Goal: Information Seeking & Learning: Check status

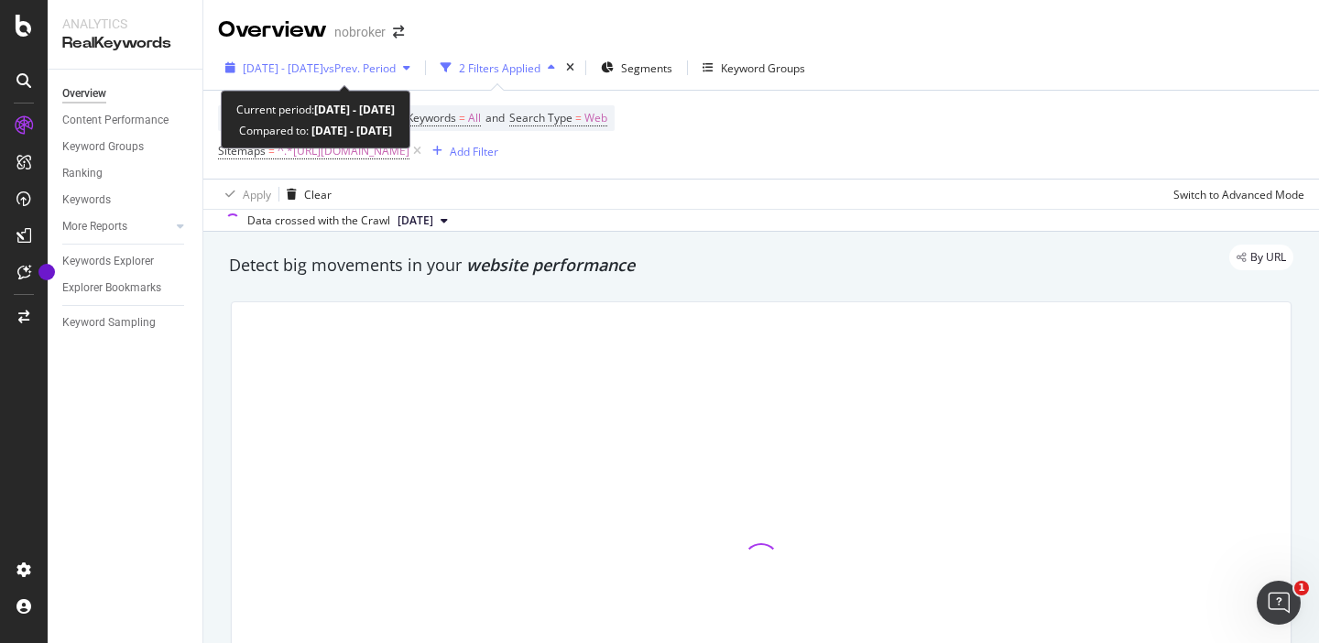
click at [418, 68] on div "button" at bounding box center [407, 67] width 22 height 11
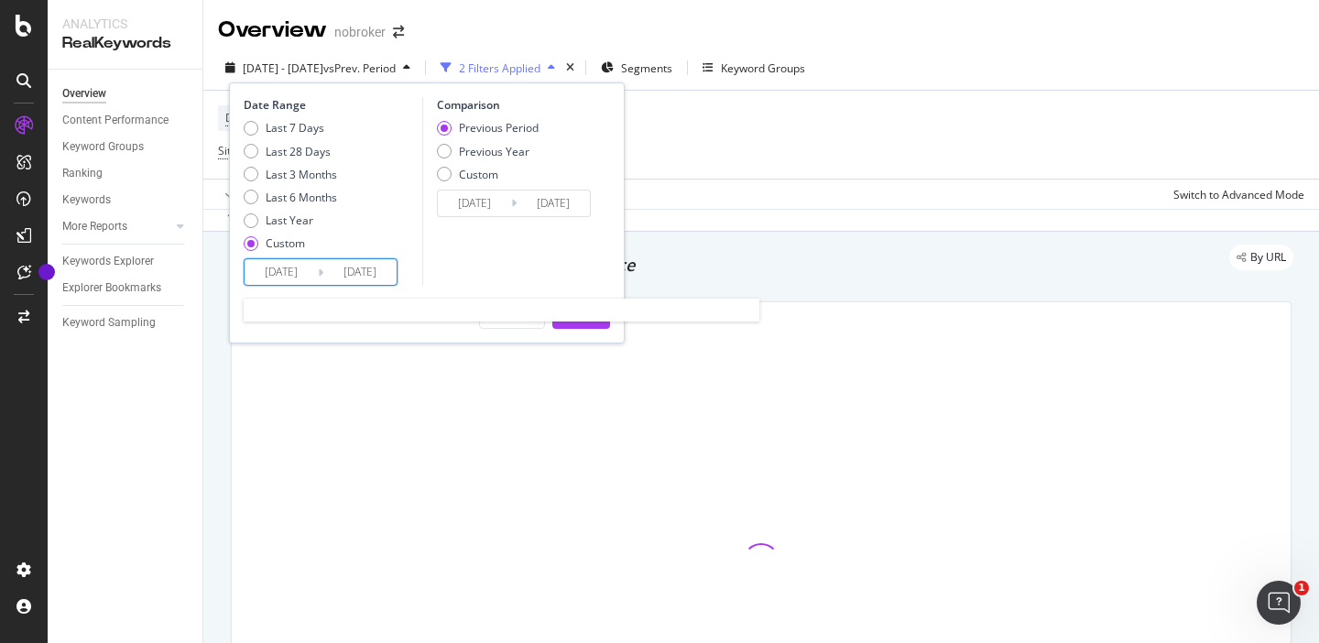
click at [293, 276] on input "[DATE]" at bounding box center [280, 272] width 73 height 26
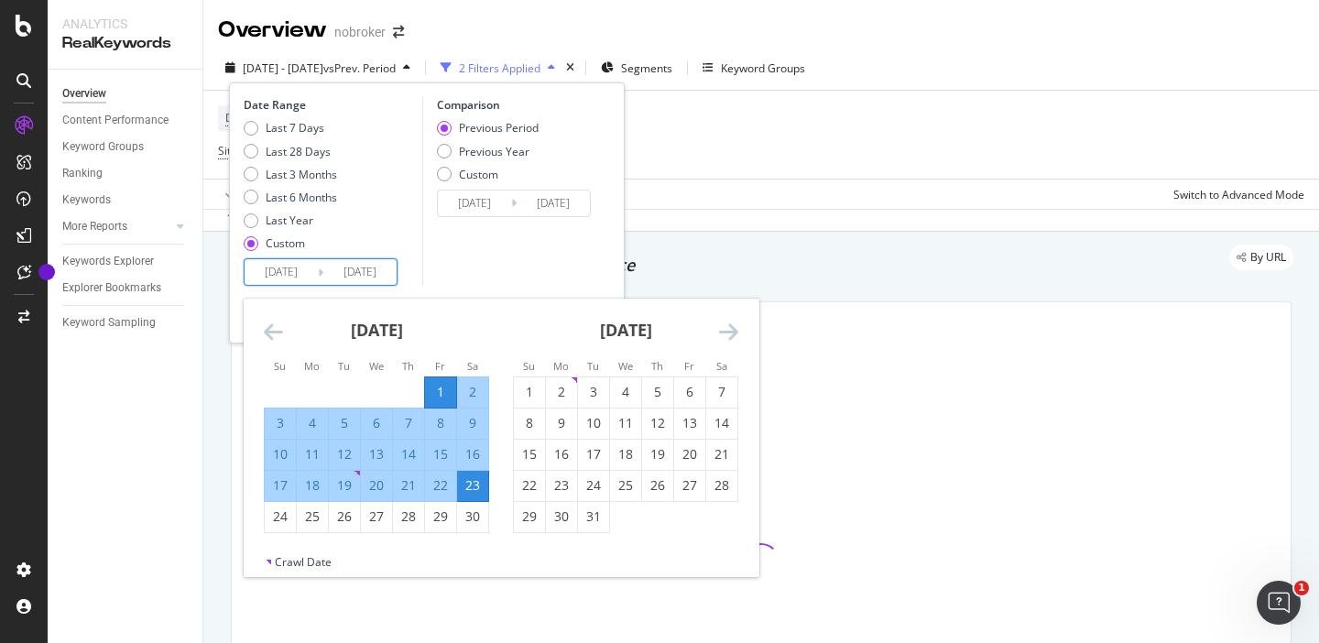
click at [725, 328] on icon "Move forward to switch to the next month." at bounding box center [728, 331] width 19 height 22
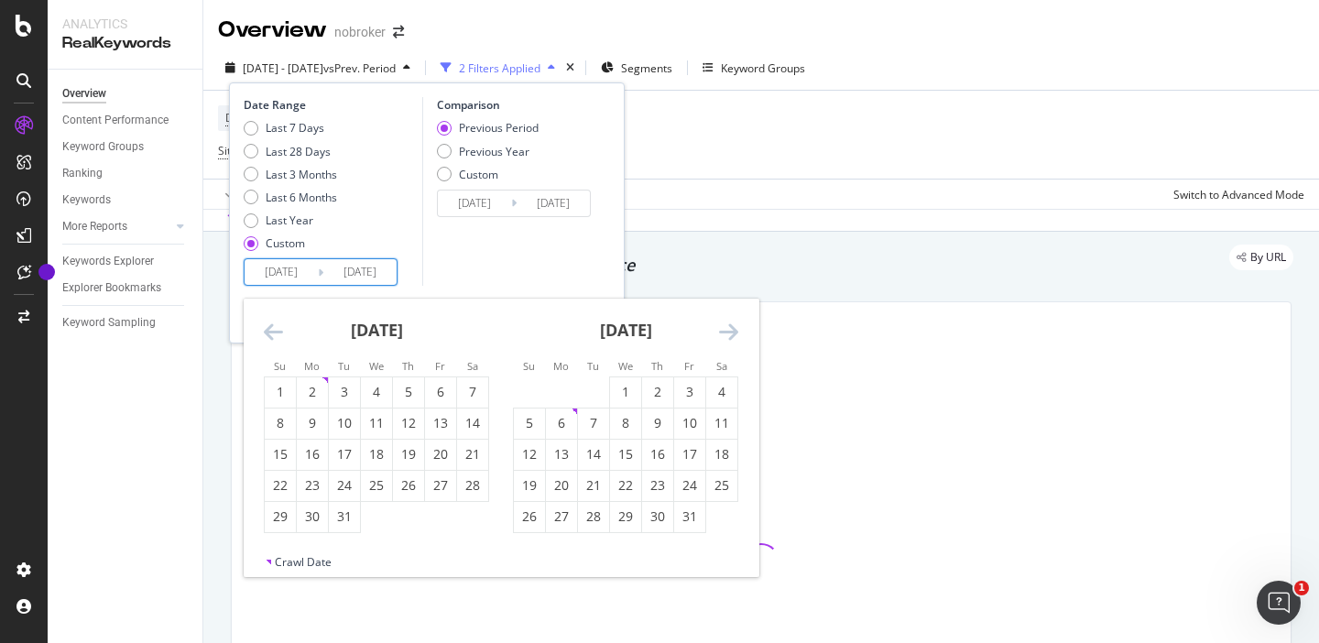
click at [725, 328] on icon "Move forward to switch to the next month." at bounding box center [728, 331] width 19 height 22
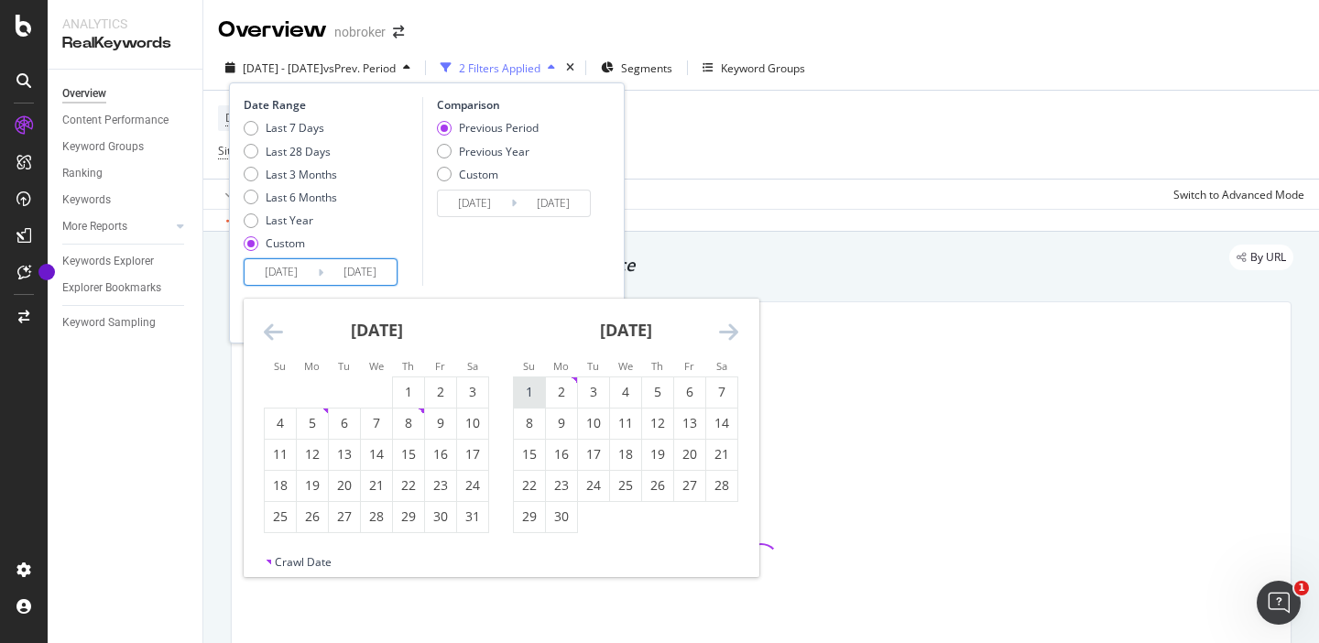
click at [532, 396] on div "1" at bounding box center [529, 392] width 31 height 18
type input "[DATE]"
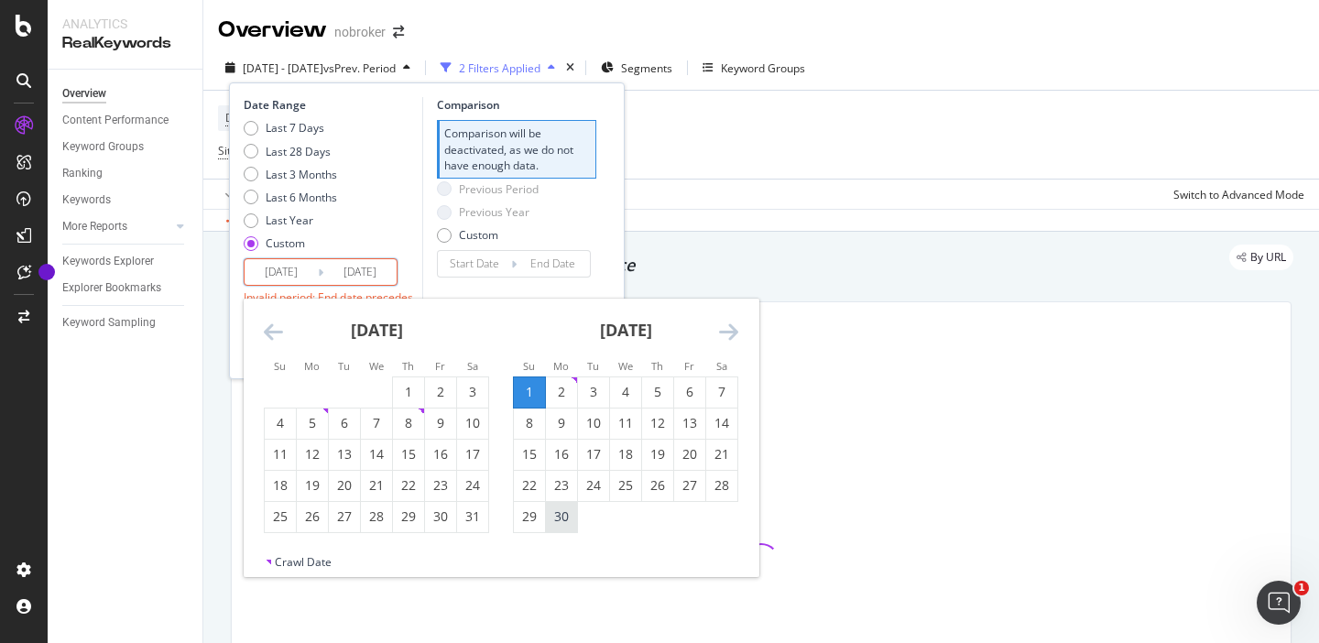
click at [566, 514] on div "30" at bounding box center [561, 516] width 31 height 18
type input "[DATE]"
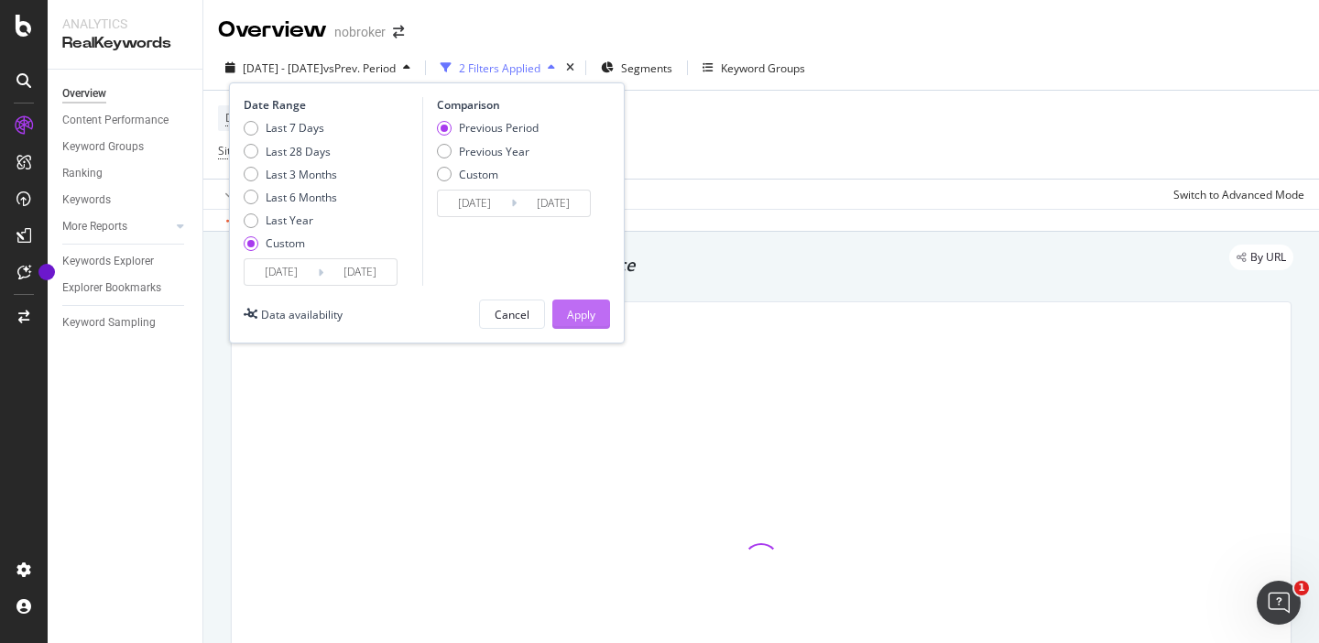
click at [588, 320] on div "Apply" at bounding box center [581, 315] width 28 height 16
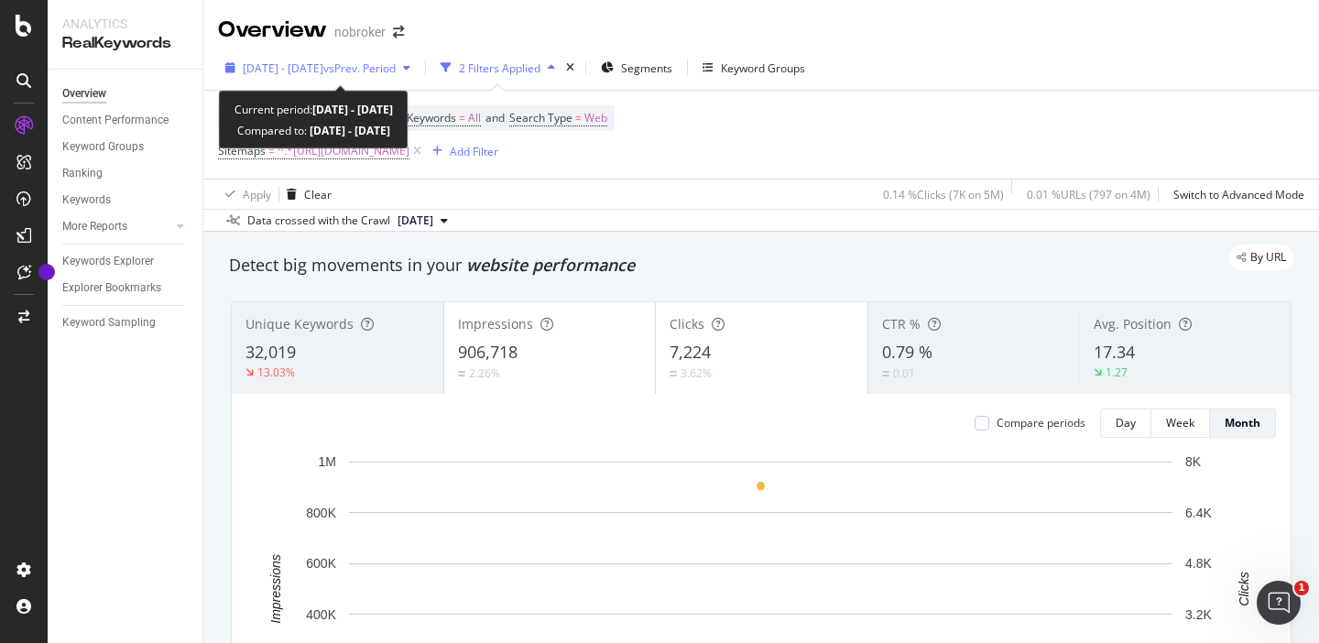
click at [410, 66] on icon "button" at bounding box center [406, 67] width 7 height 11
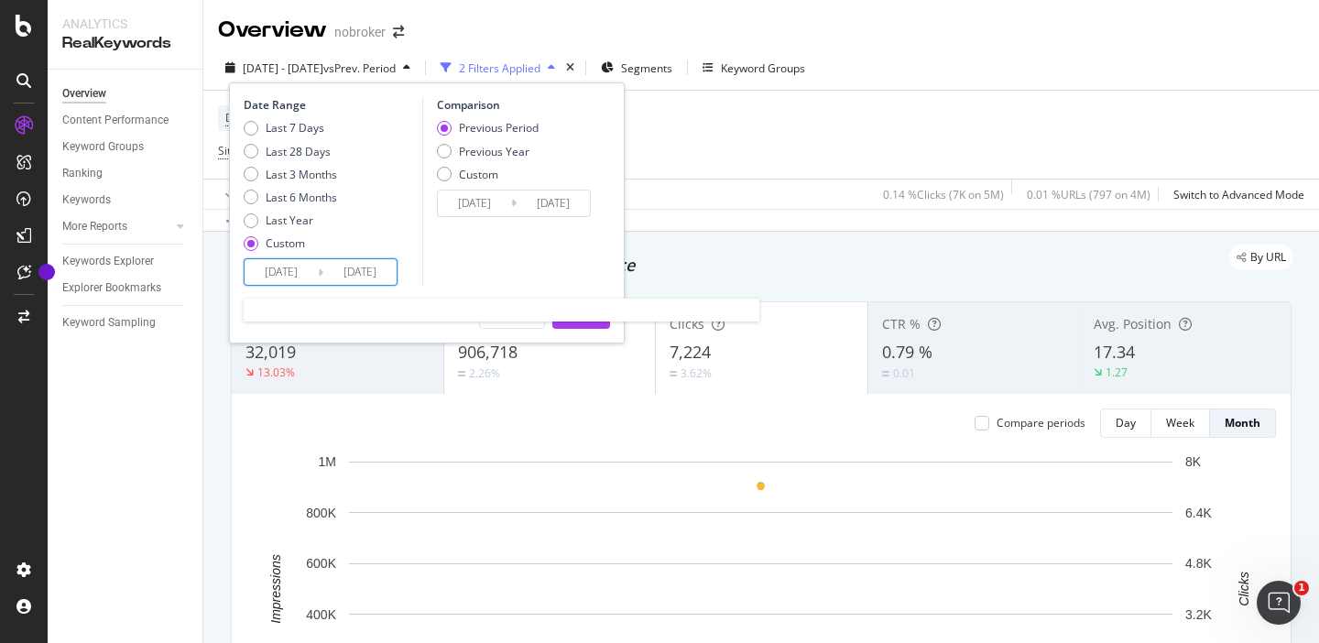
click at [279, 279] on input "[DATE]" at bounding box center [280, 272] width 73 height 26
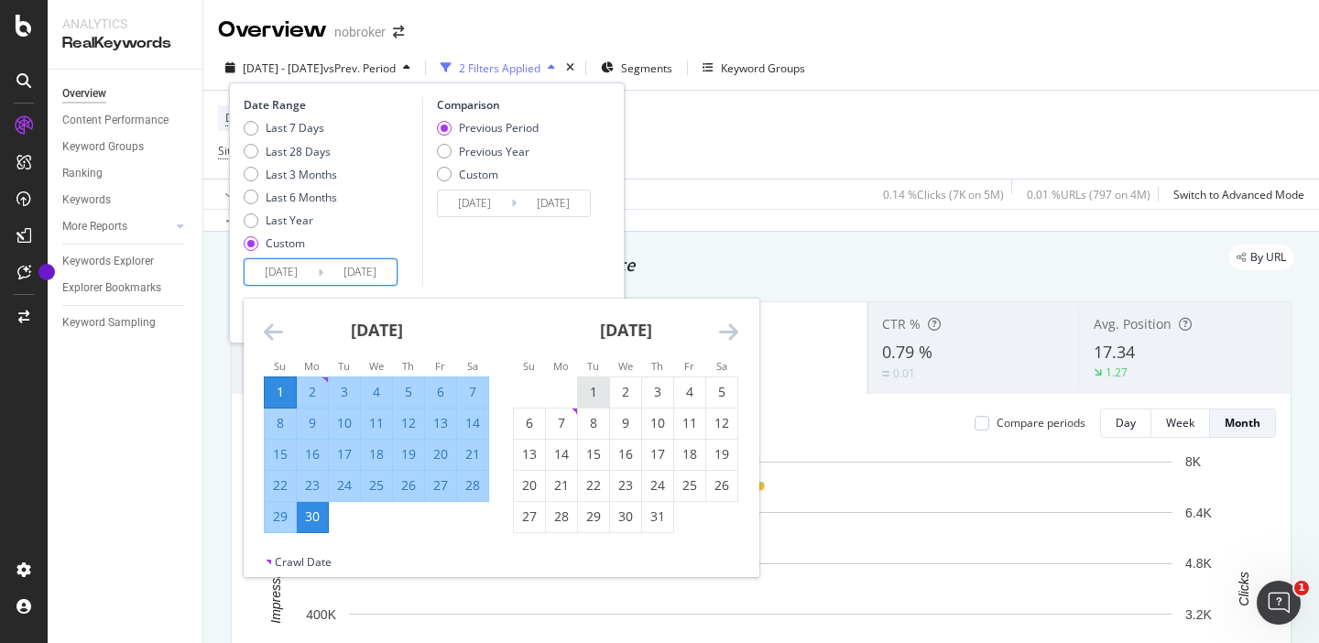
click at [601, 390] on div "1" at bounding box center [593, 392] width 31 height 18
type input "[DATE]"
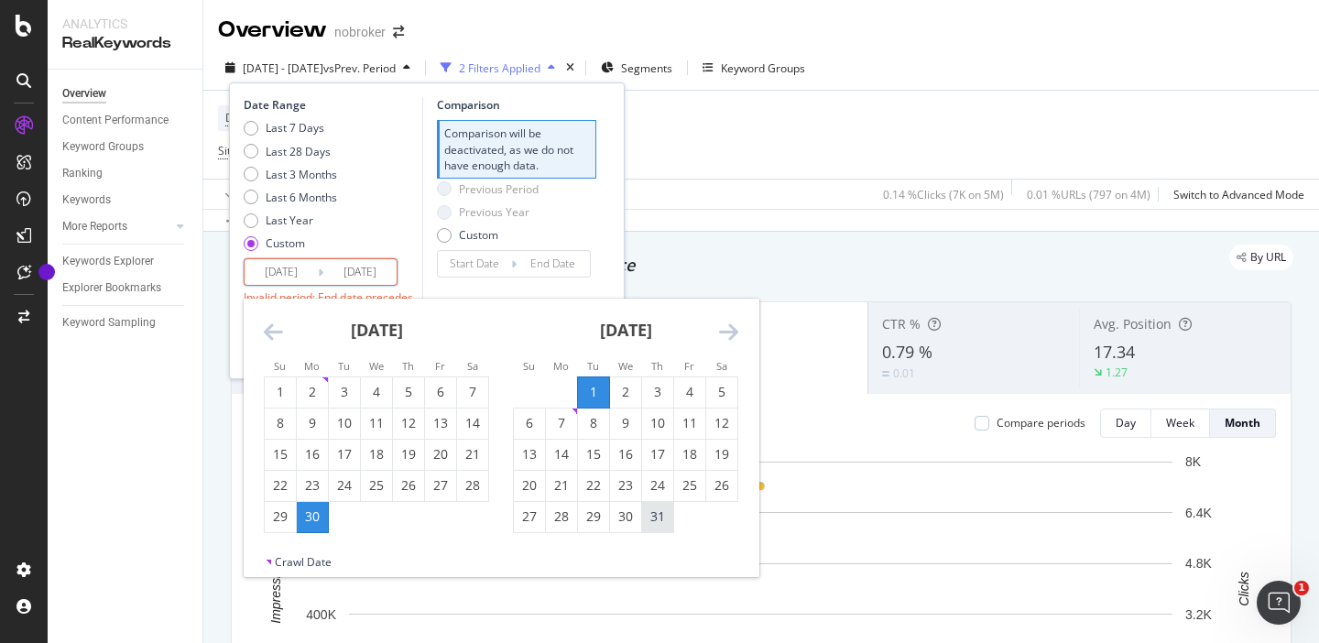
click at [662, 521] on div "31" at bounding box center [657, 516] width 31 height 18
type input "[DATE]"
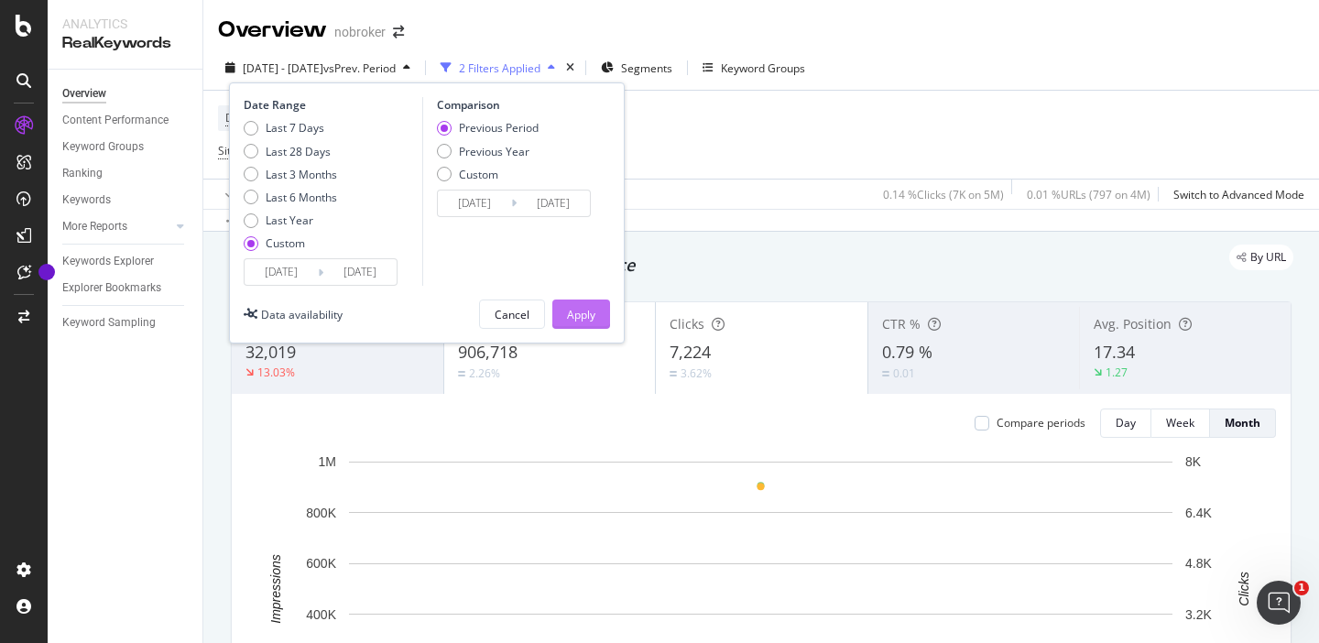
click at [580, 313] on div "Apply" at bounding box center [581, 315] width 28 height 16
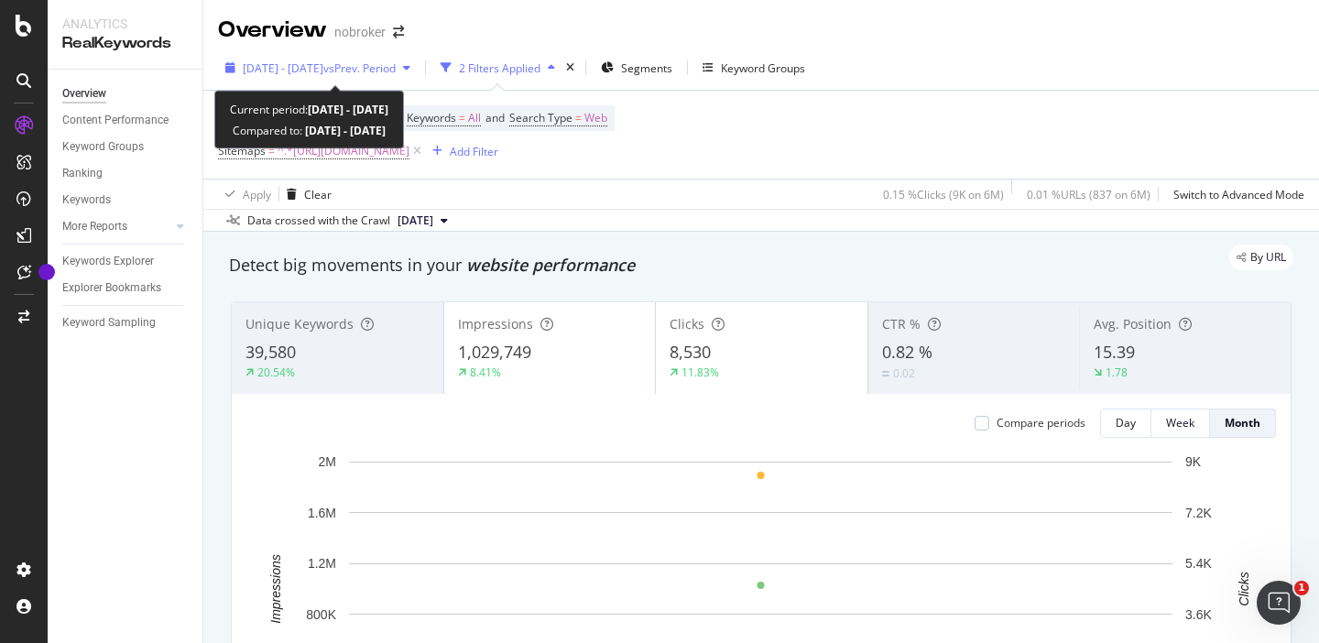
click at [410, 71] on icon "button" at bounding box center [406, 67] width 7 height 11
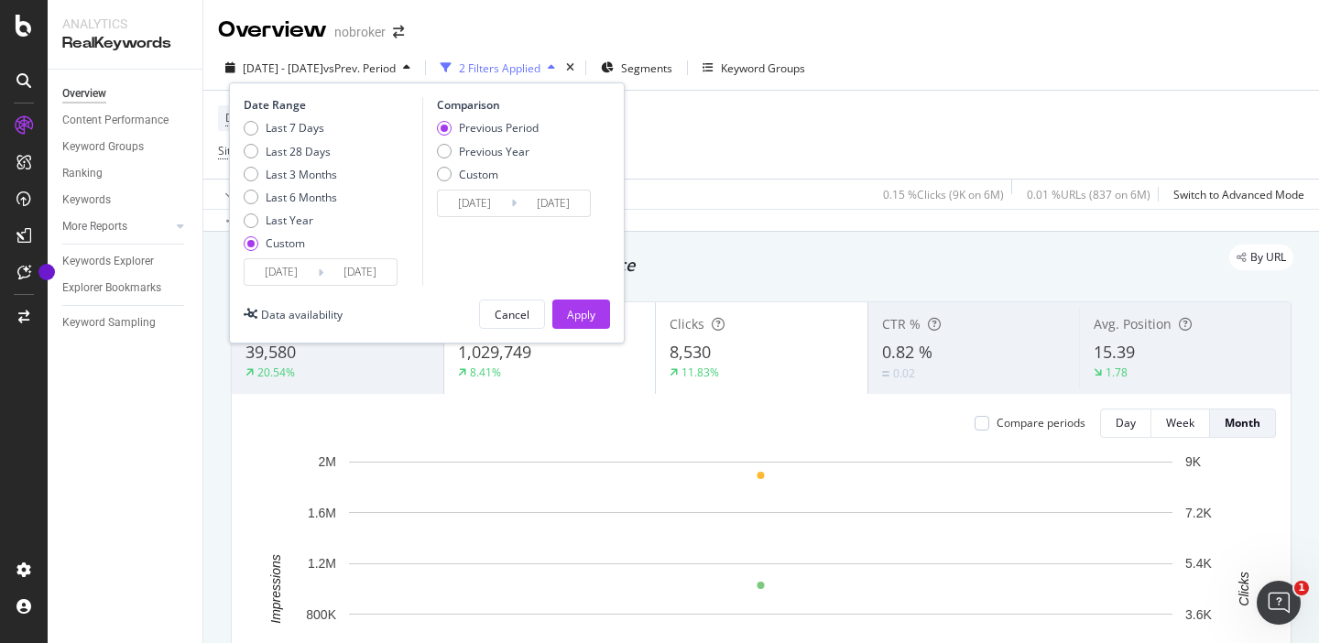
click at [276, 288] on div "Date Range Last 7 Days Last 28 Days Last 3 Months Last 6 Months Last Year Custo…" at bounding box center [427, 212] width 396 height 261
click at [280, 271] on input "[DATE]" at bounding box center [280, 272] width 73 height 26
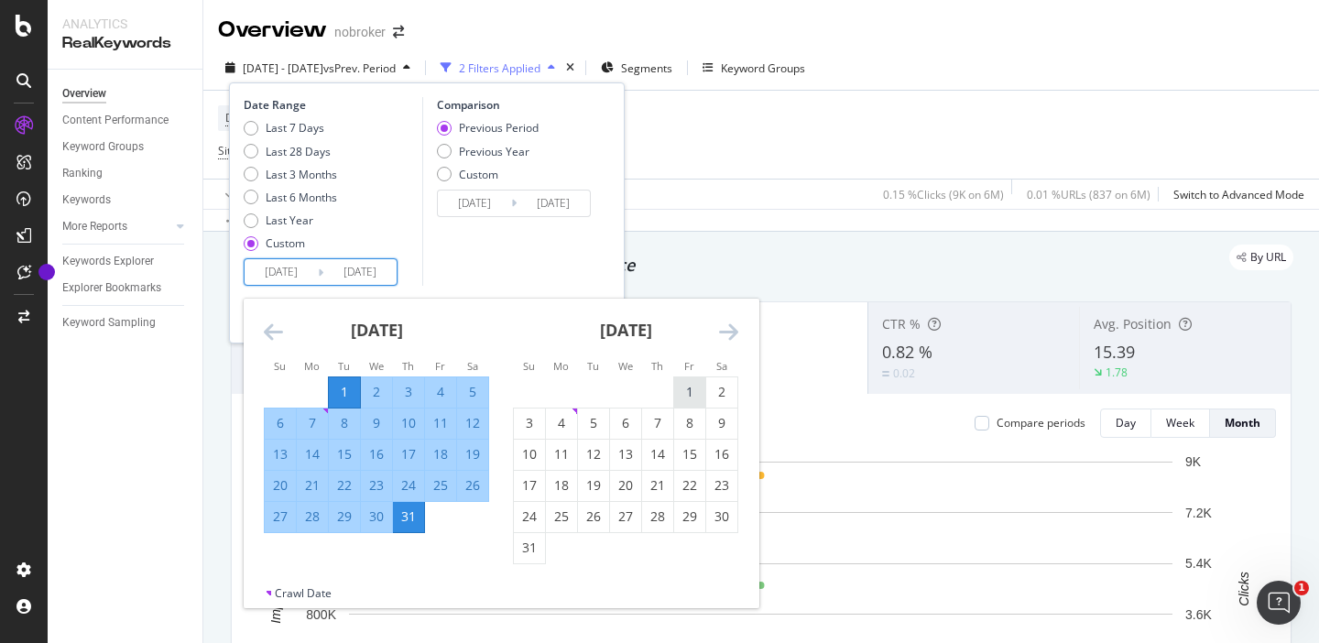
click at [675, 384] on div "1" at bounding box center [689, 392] width 31 height 18
type input "[DATE]"
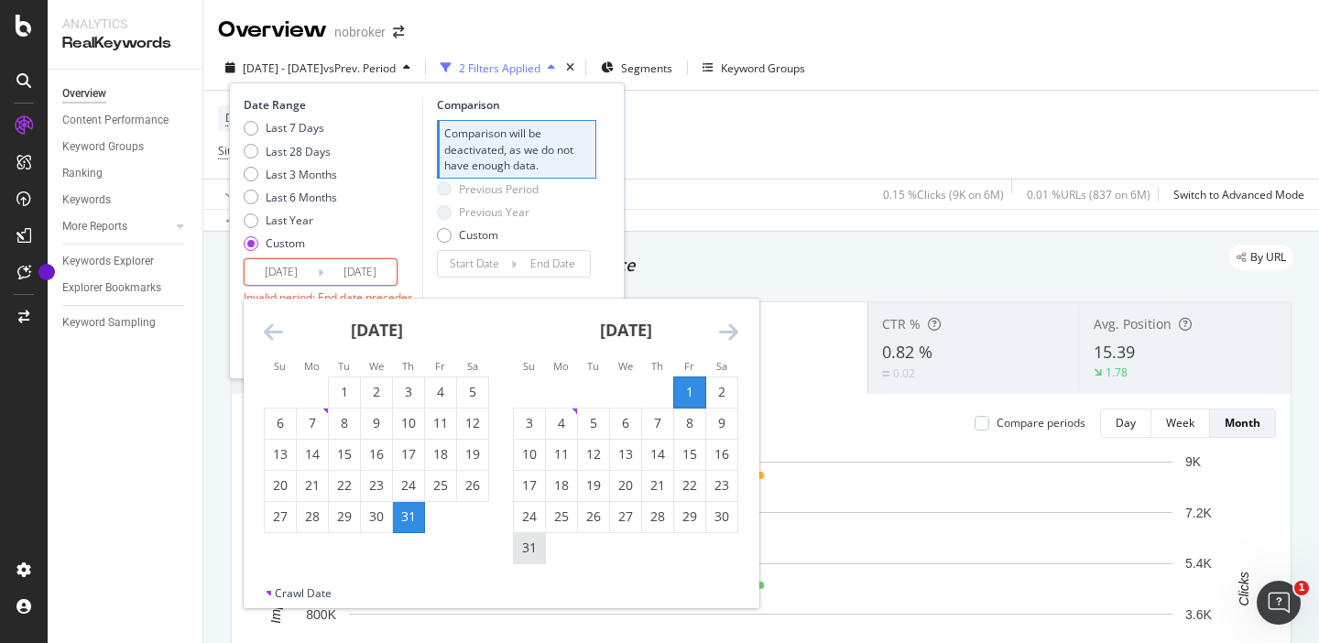
click at [529, 548] on div "31" at bounding box center [529, 547] width 31 height 18
type input "[DATE]"
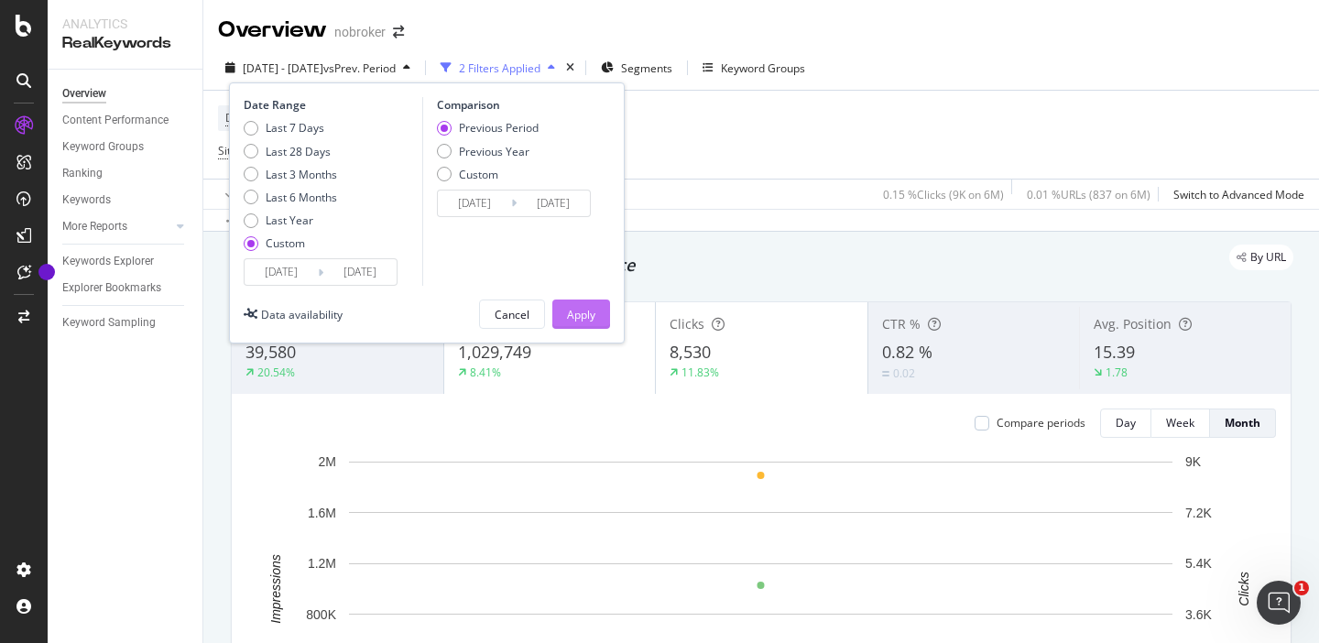
click at [583, 321] on div "Apply" at bounding box center [581, 315] width 28 height 16
